Goal: Information Seeking & Learning: Learn about a topic

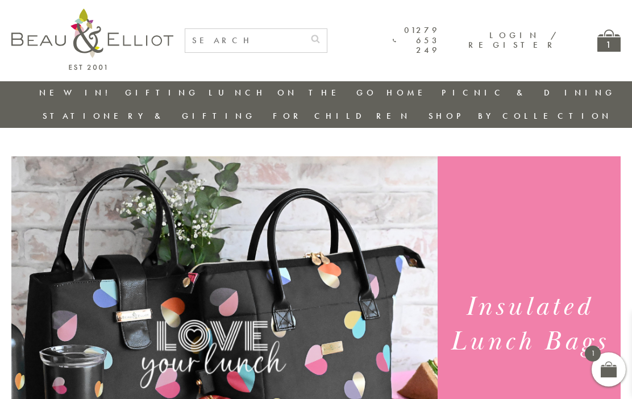
click at [611, 48] on div "1" at bounding box center [608, 41] width 23 height 22
click at [440, 48] on link "01279 653 249" at bounding box center [415, 41] width 47 height 30
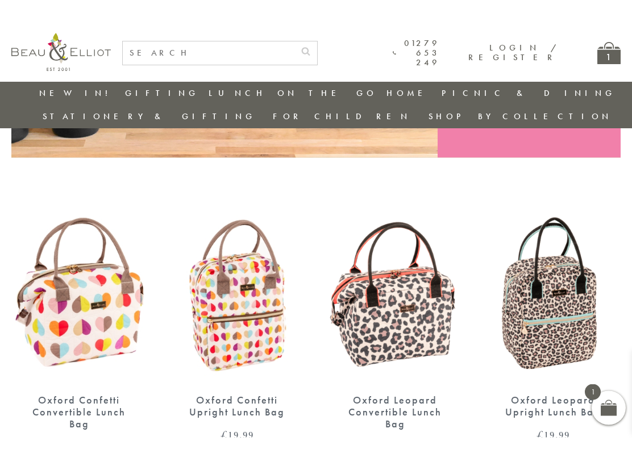
scroll to position [340, 0]
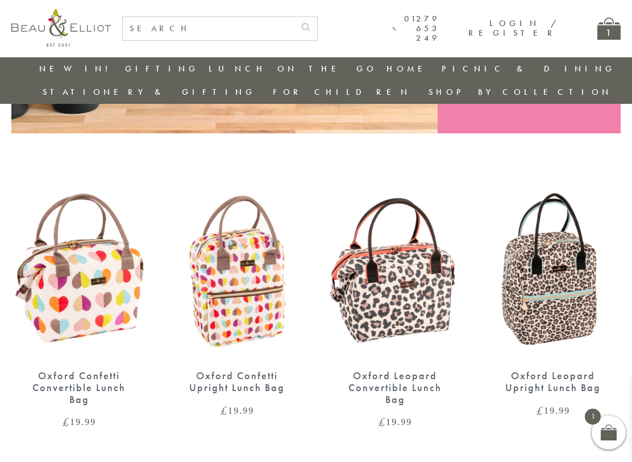
click at [391, 273] on img at bounding box center [394, 272] width 135 height 174
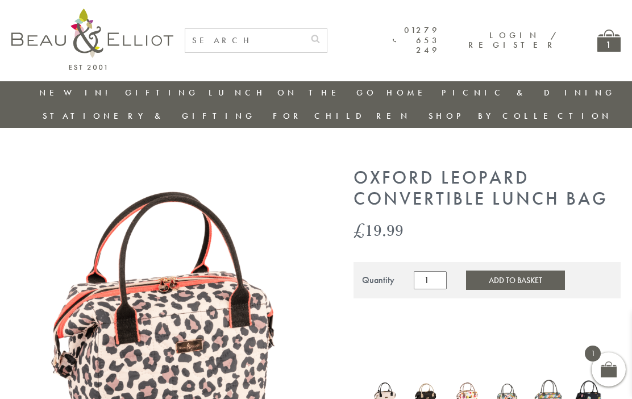
click at [177, 301] on img at bounding box center [166, 323] width 311 height 311
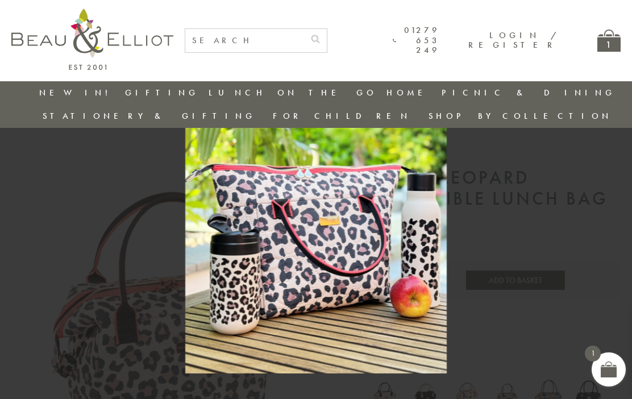
click at [601, 369] on span at bounding box center [608, 369] width 16 height 16
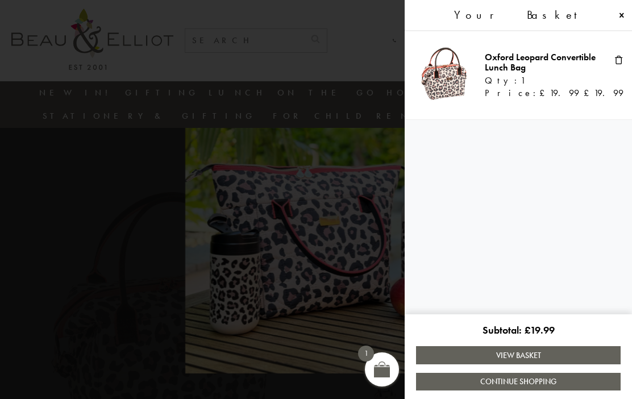
click at [619, 15] on span at bounding box center [621, 15] width 9 height 9
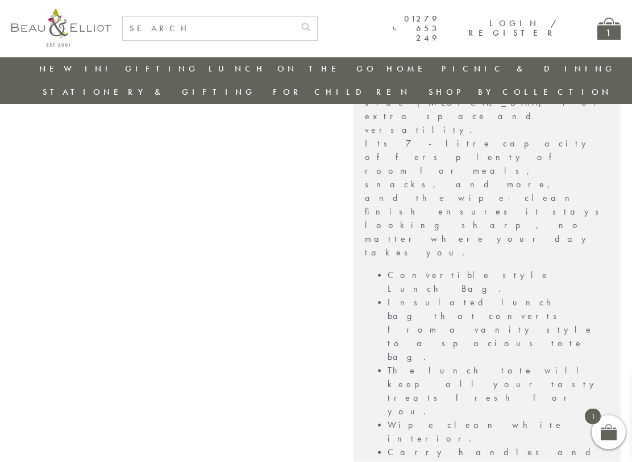
scroll to position [684, 0]
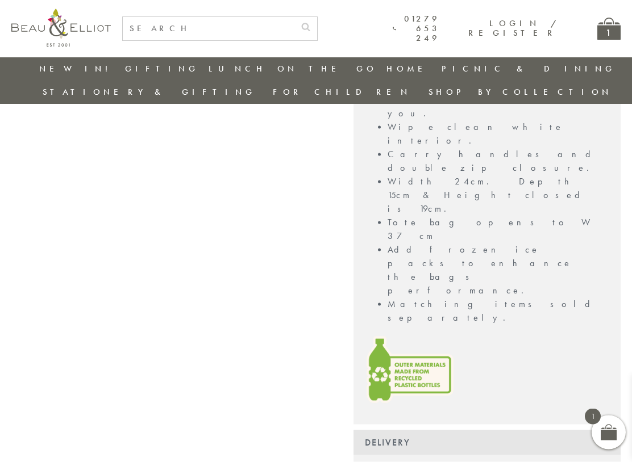
scroll to position [985, 0]
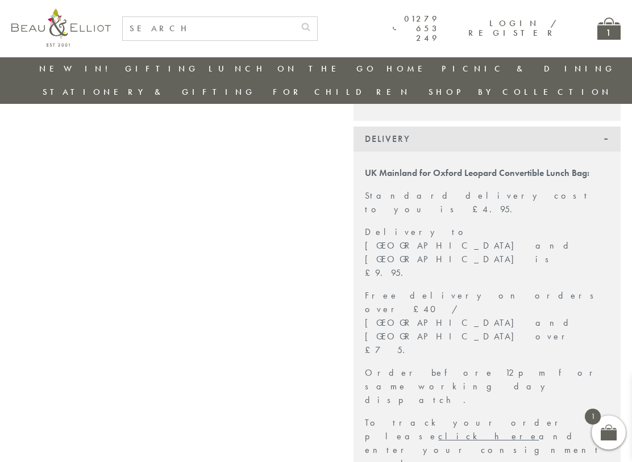
scroll to position [1286, 0]
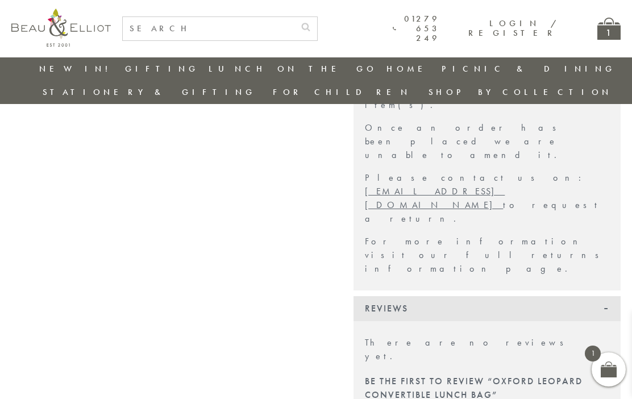
scroll to position [2400, 0]
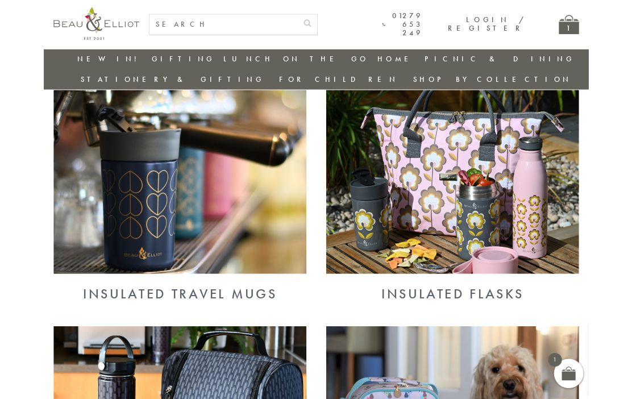
scroll to position [696, 0]
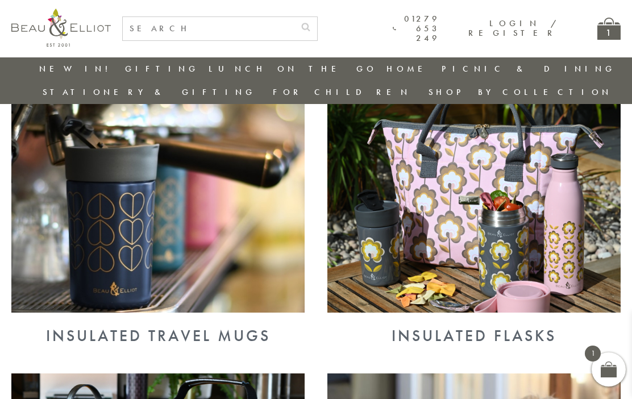
click at [183, 224] on img at bounding box center [157, 205] width 293 height 213
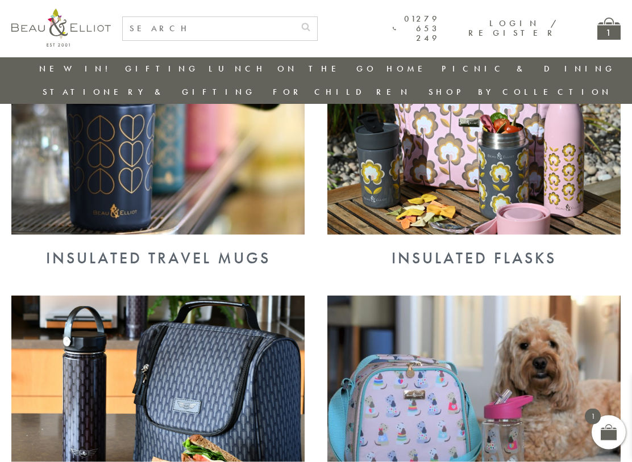
scroll to position [775, 0]
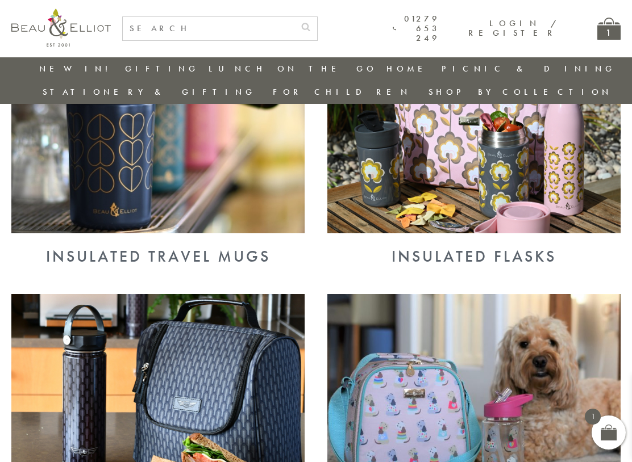
click at [491, 169] on img at bounding box center [473, 126] width 293 height 213
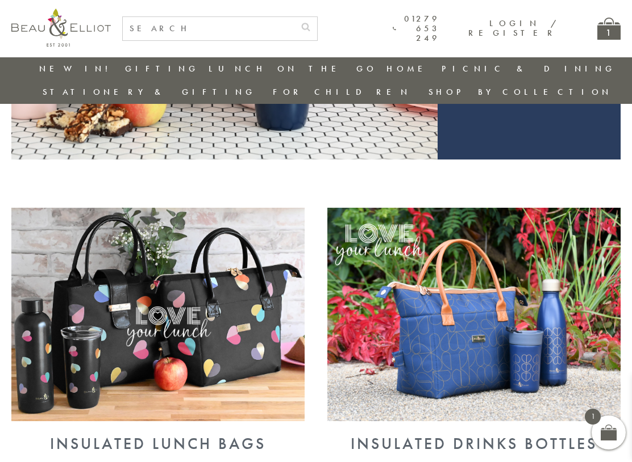
scroll to position [314, 0]
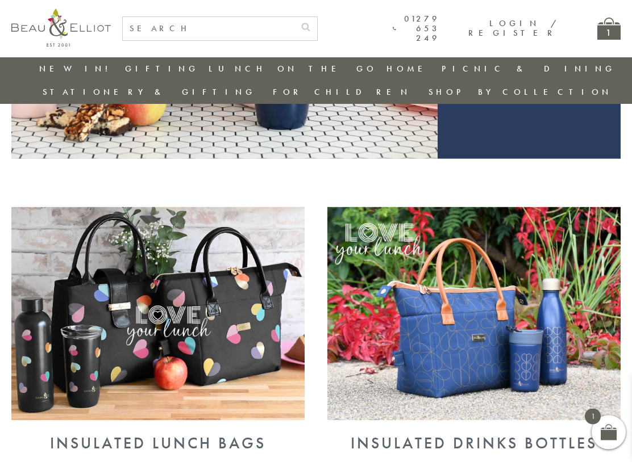
click at [553, 308] on img at bounding box center [473, 313] width 293 height 213
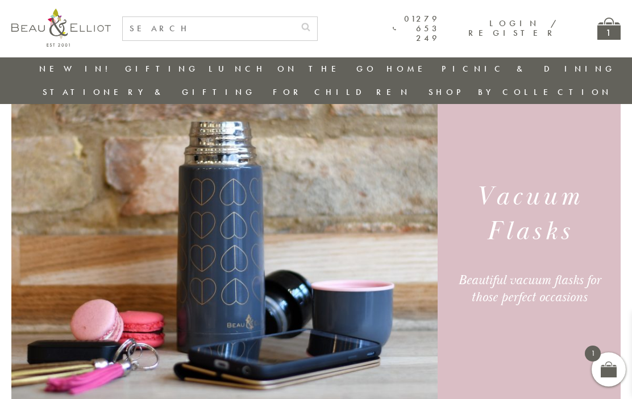
scroll to position [49, 0]
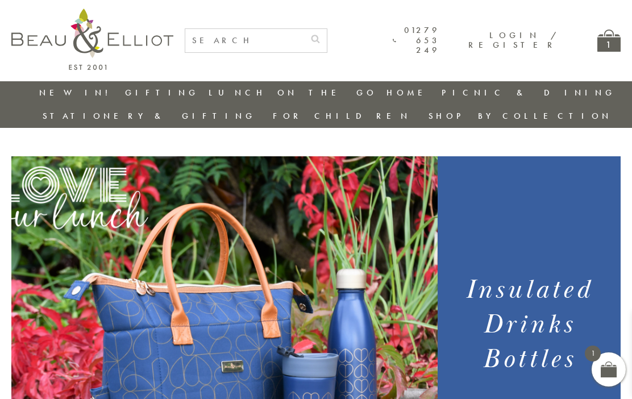
click at [629, 41] on div "01279 653 249 Login / Register 1" at bounding box center [316, 40] width 632 height 81
click at [595, 369] on div "1" at bounding box center [608, 369] width 34 height 34
